Goal: Obtain resource: Obtain resource

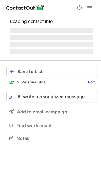
scroll to position [136, 101]
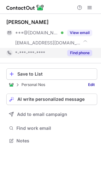
click at [87, 52] on button "Find phone" at bounding box center [79, 53] width 25 height 6
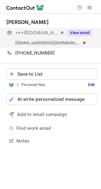
click at [74, 30] on button "View email" at bounding box center [79, 33] width 25 height 6
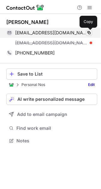
click at [88, 30] on span at bounding box center [88, 32] width 5 height 5
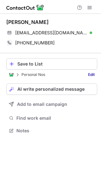
scroll to position [126, 101]
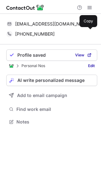
scroll to position [117, 101]
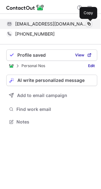
click at [88, 23] on span at bounding box center [88, 23] width 5 height 5
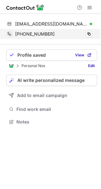
scroll to position [117, 101]
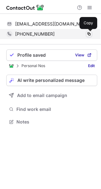
click at [88, 33] on span at bounding box center [88, 33] width 5 height 5
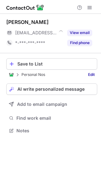
scroll to position [126, 101]
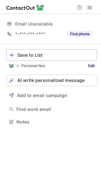
scroll to position [117, 101]
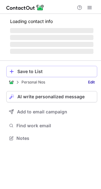
scroll to position [117, 101]
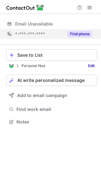
click at [78, 36] on button "Find phone" at bounding box center [79, 34] width 25 height 6
